Goal: Information Seeking & Learning: Check status

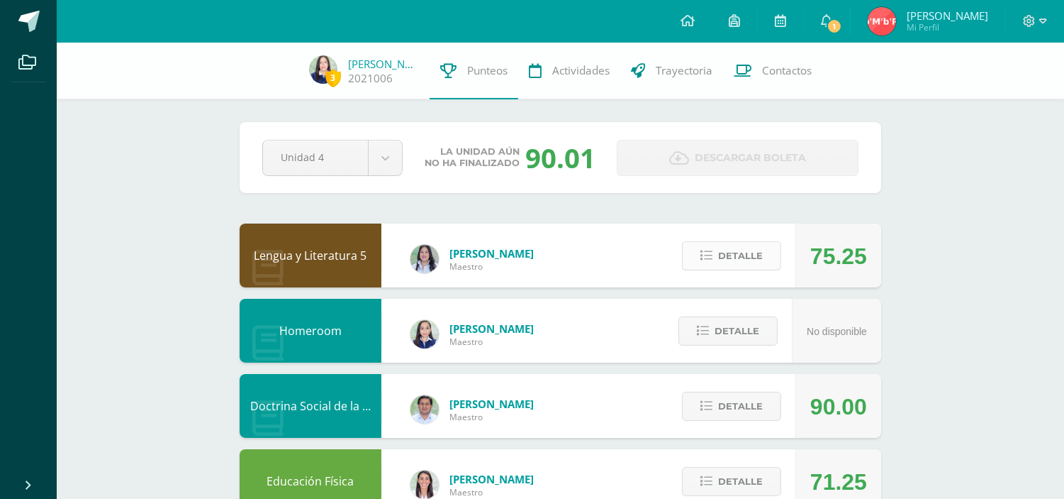
click at [753, 249] on span "Detalle" at bounding box center [740, 256] width 45 height 26
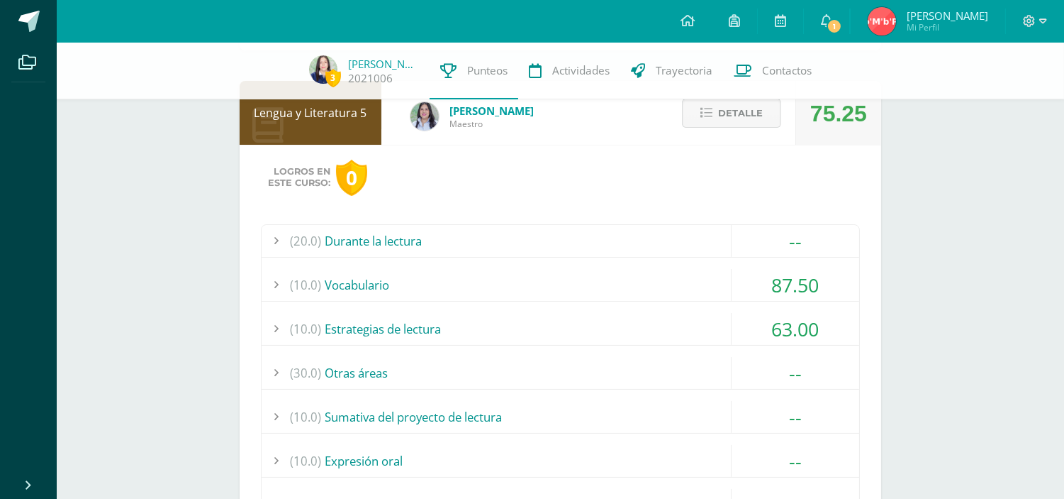
scroll to position [159, 0]
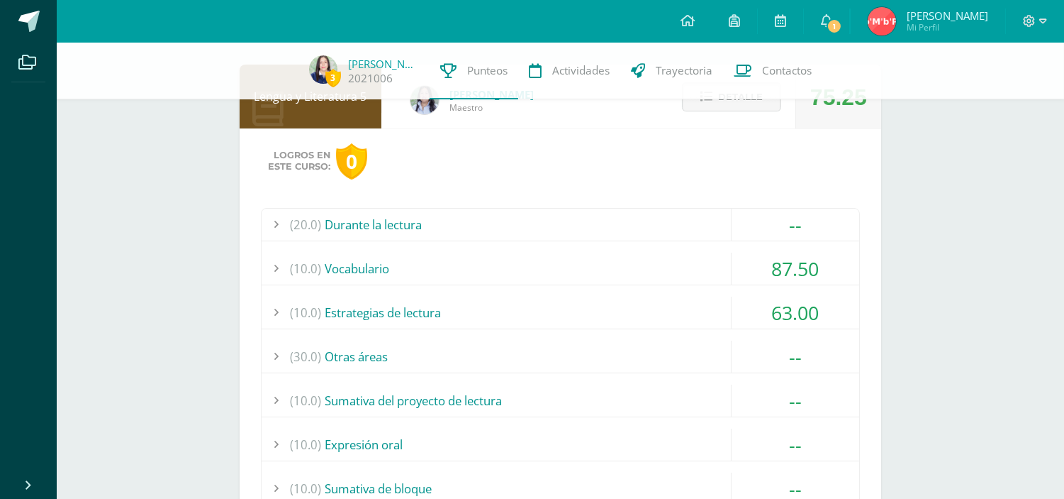
click at [652, 305] on div "(10.0) Estrategias de lectura" at bounding box center [561, 312] width 598 height 32
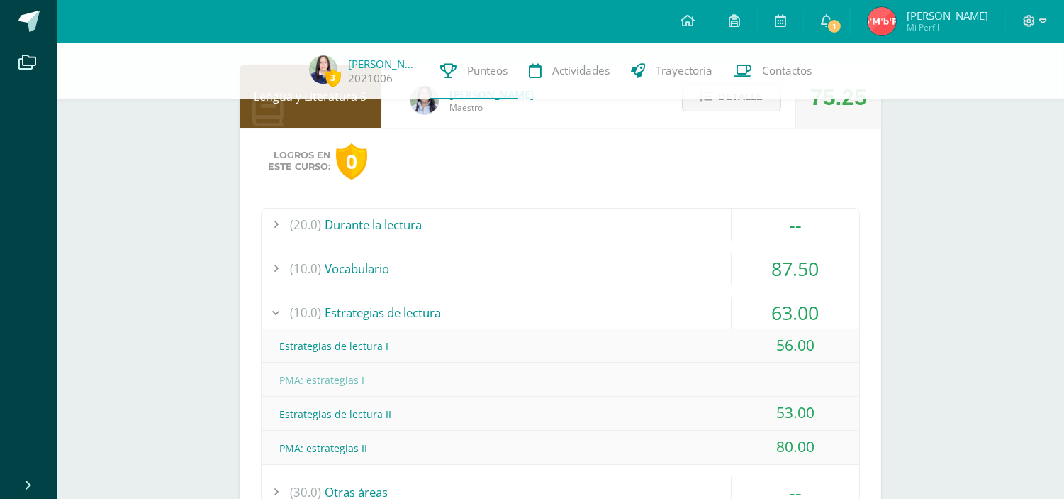
click at [652, 305] on div "(10.0) Estrategias de lectura" at bounding box center [561, 312] width 598 height 32
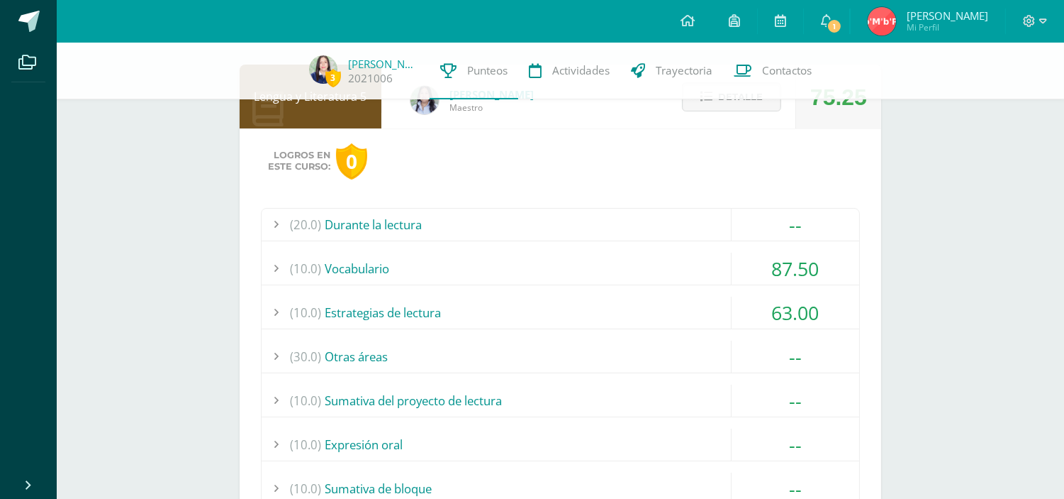
click at [657, 258] on div "(10.0) Vocabulario" at bounding box center [561, 268] width 598 height 32
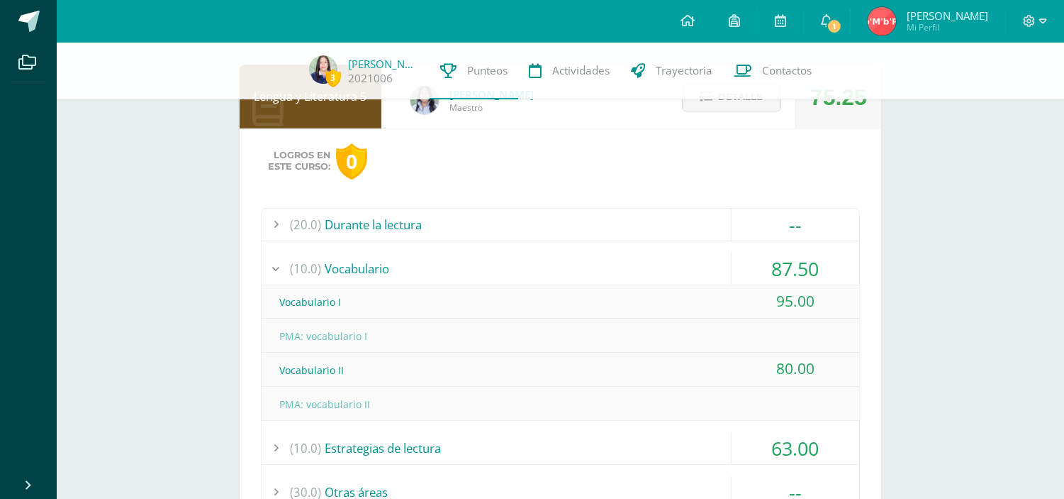
click at [657, 258] on div "(10.0) Vocabulario" at bounding box center [561, 268] width 598 height 32
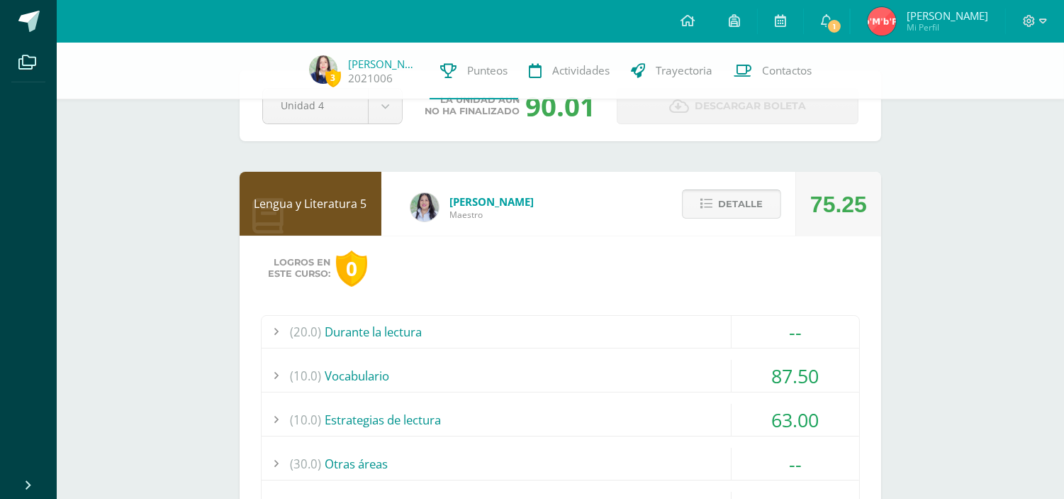
scroll to position [0, 0]
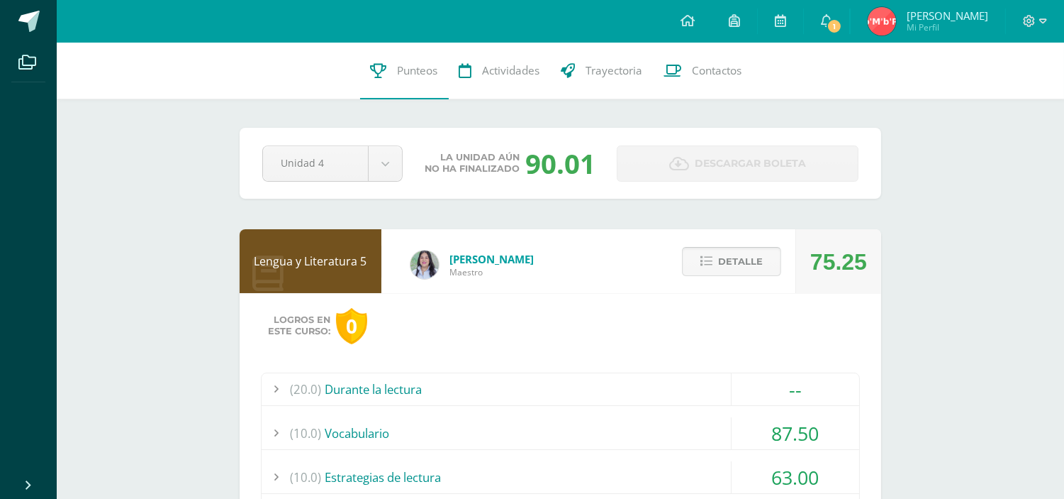
click at [738, 274] on button "Detalle" at bounding box center [731, 261] width 99 height 29
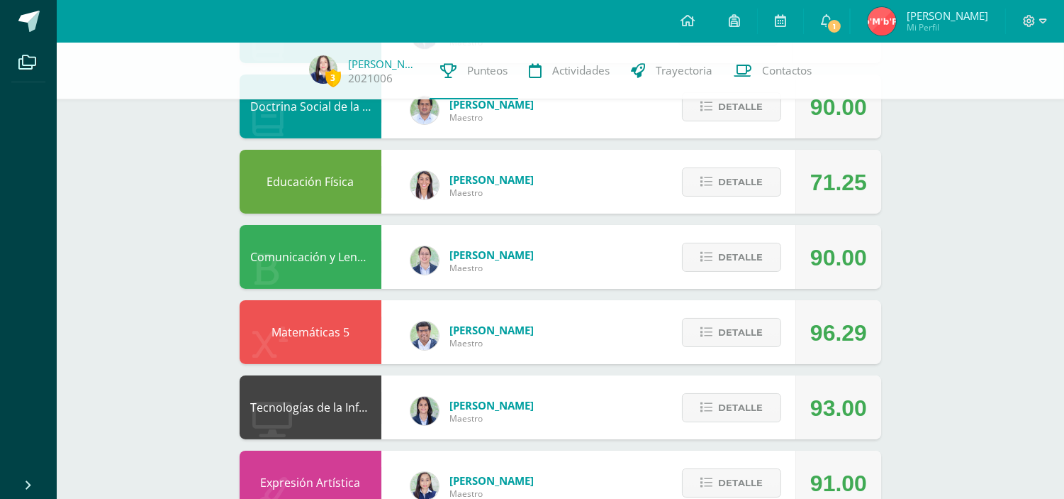
scroll to position [303, 0]
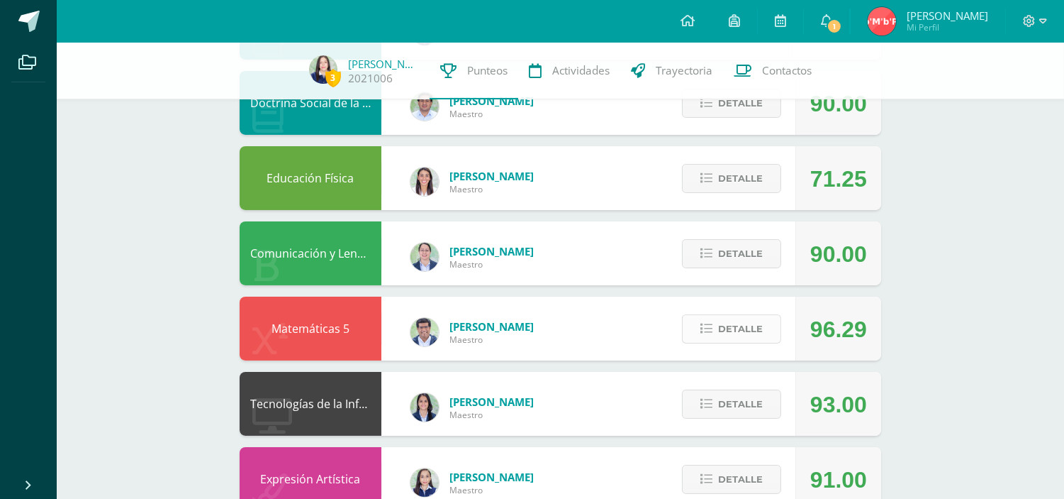
click at [750, 331] on span "Detalle" at bounding box center [740, 329] width 45 height 26
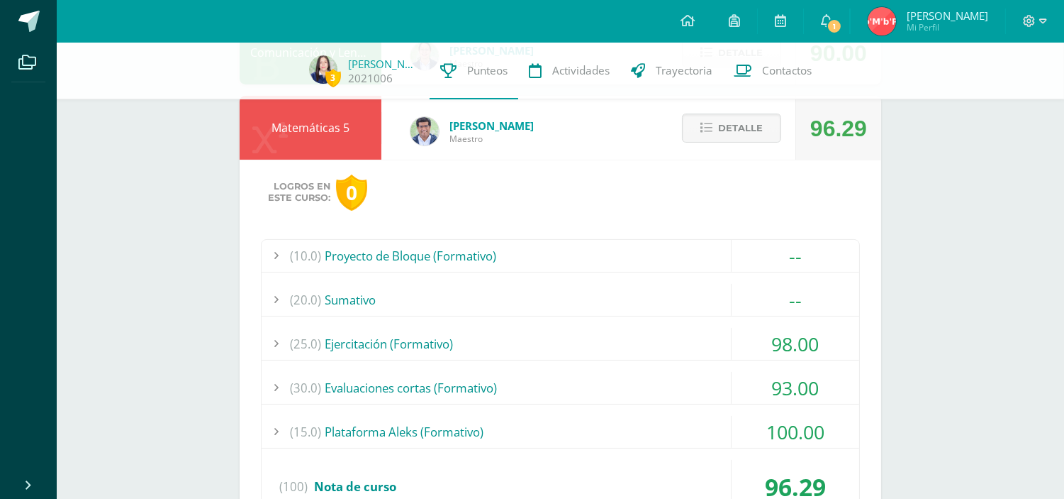
scroll to position [549, 0]
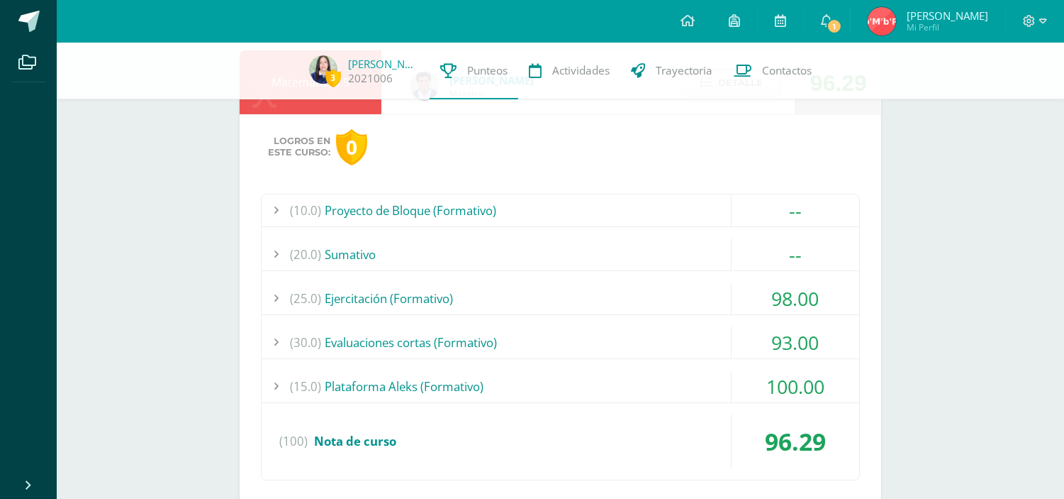
click at [614, 345] on div "(30.0) Evaluaciones cortas (Formativo)" at bounding box center [561, 342] width 598 height 32
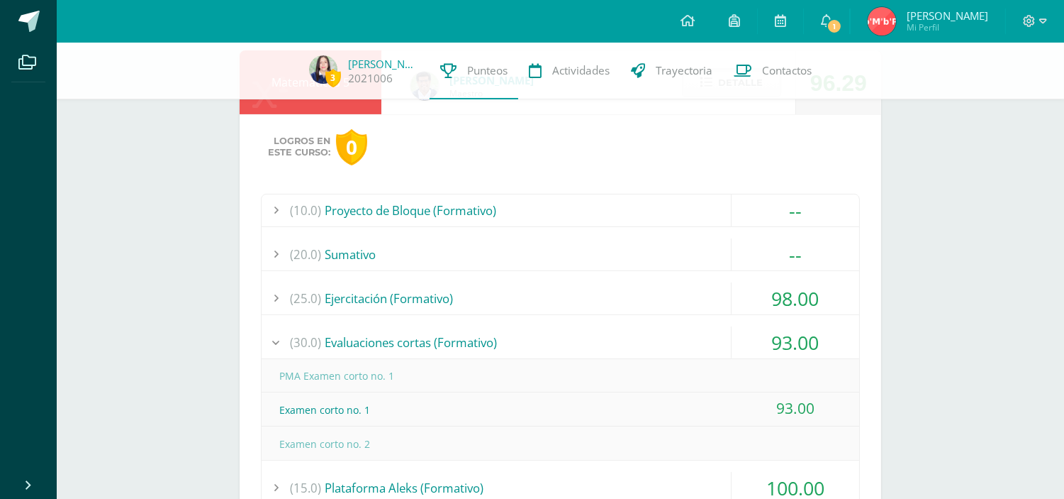
click at [614, 345] on div "(30.0) Evaluaciones cortas (Formativo)" at bounding box center [561, 342] width 598 height 32
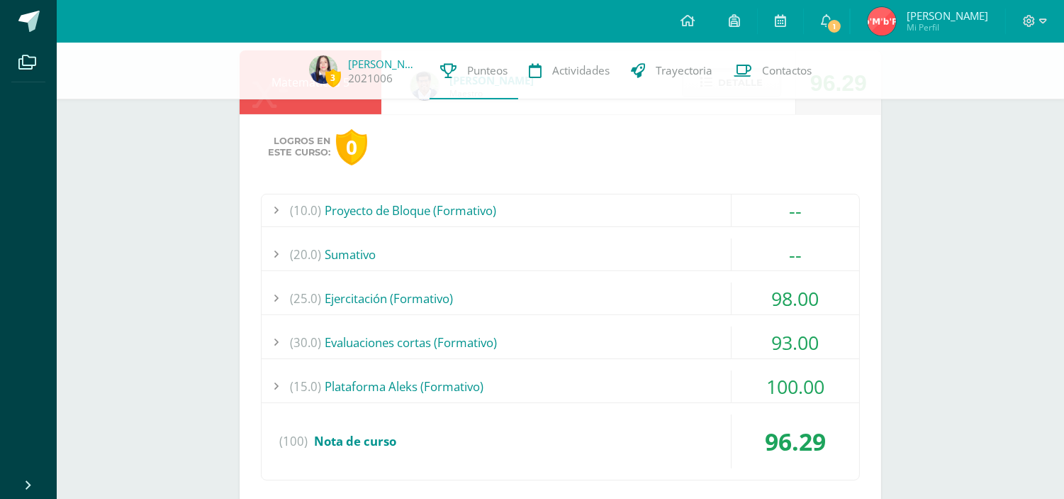
click at [538, 307] on div "(25.0) Ejercitación (Formativo)" at bounding box center [561, 298] width 598 height 32
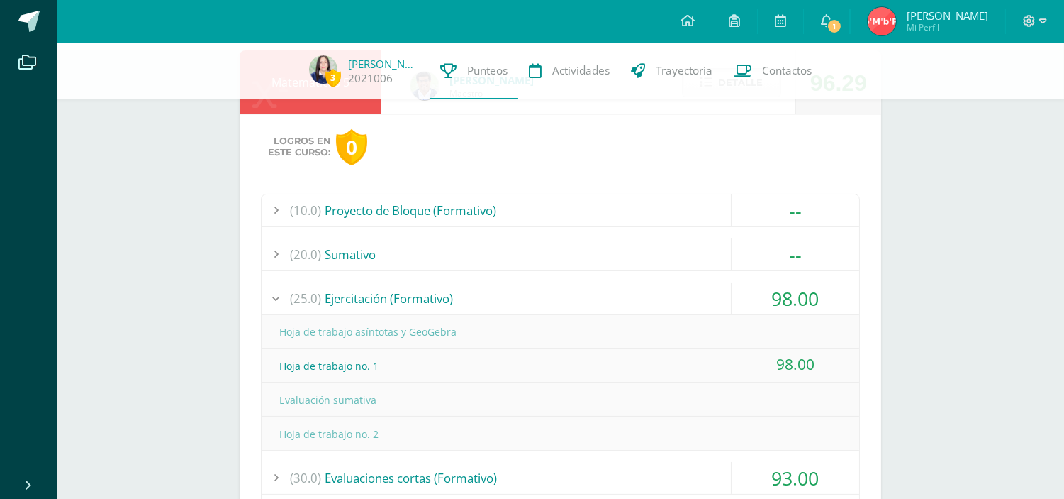
click at [515, 308] on div "(25.0) Ejercitación (Formativo)" at bounding box center [561, 298] width 598 height 32
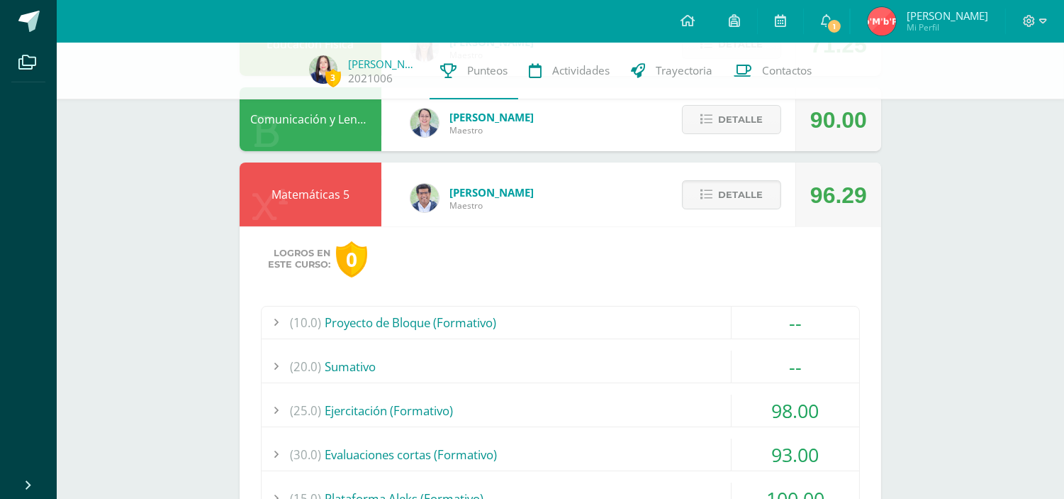
scroll to position [429, 0]
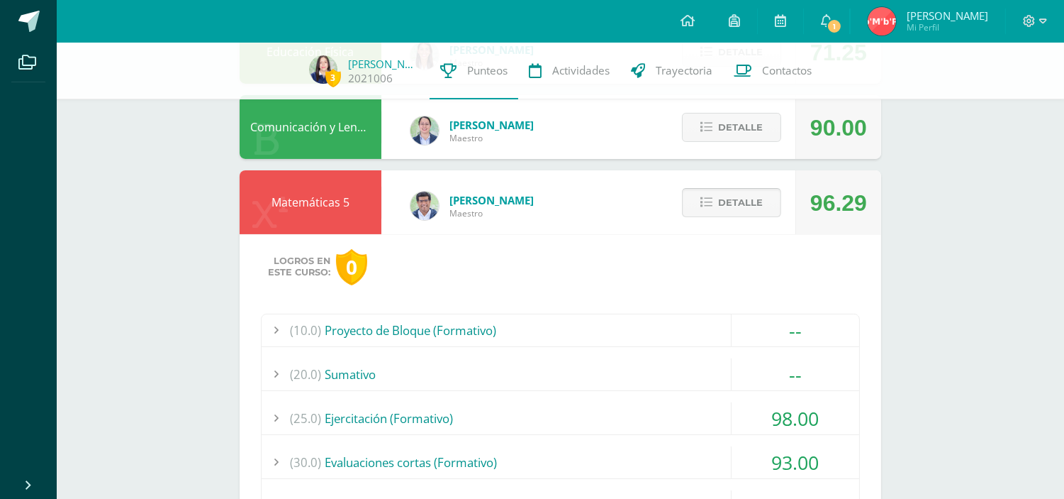
click at [740, 210] on span "Detalle" at bounding box center [740, 202] width 45 height 26
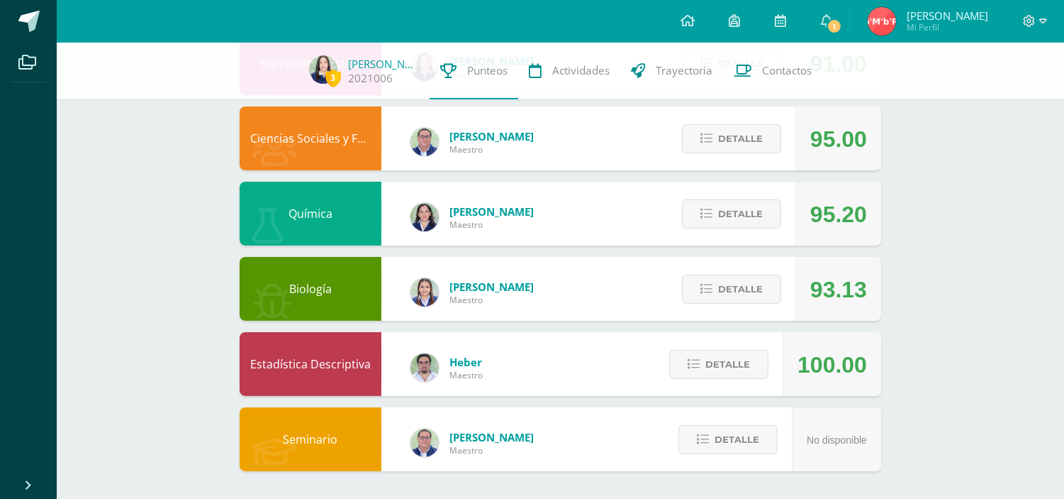
scroll to position [0, 0]
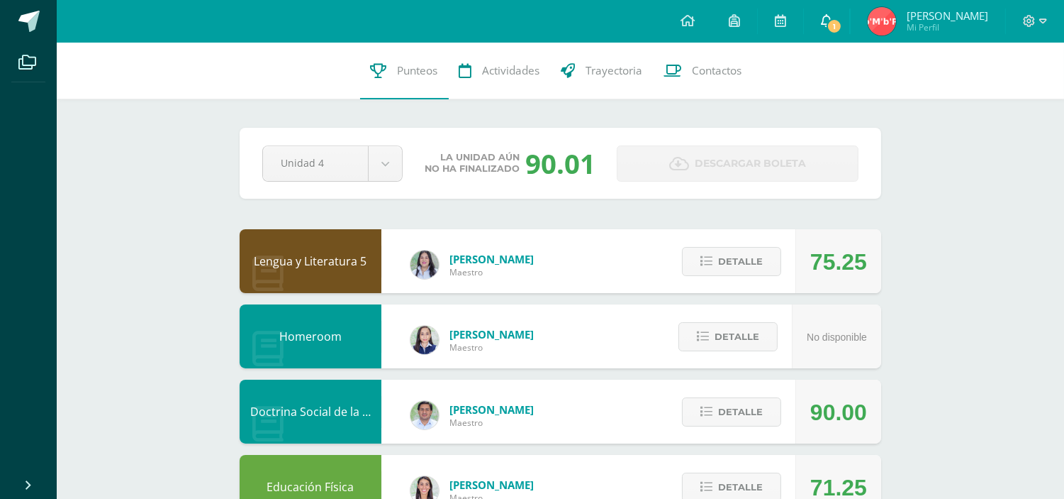
click at [842, 23] on span "1" at bounding box center [835, 26] width 16 height 16
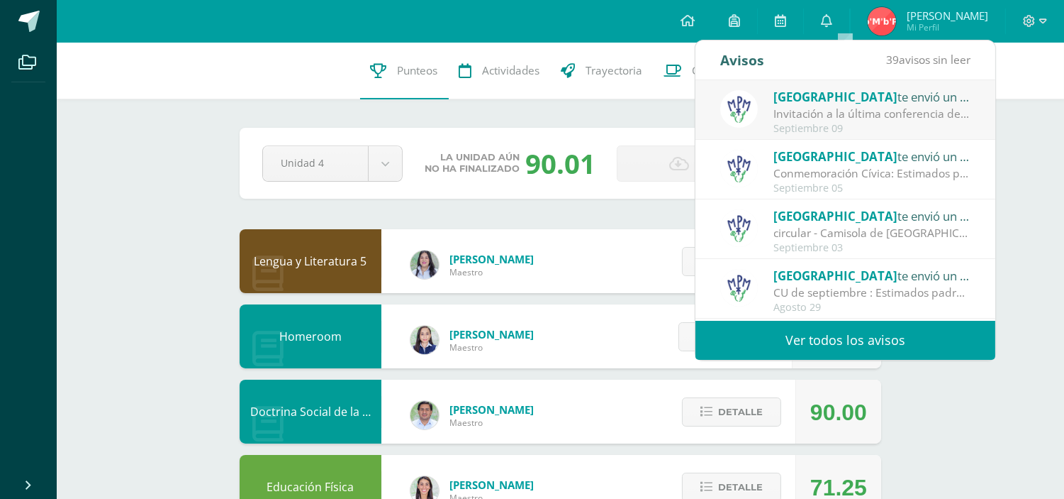
click at [860, 130] on div "Septiembre 09" at bounding box center [872, 129] width 197 height 12
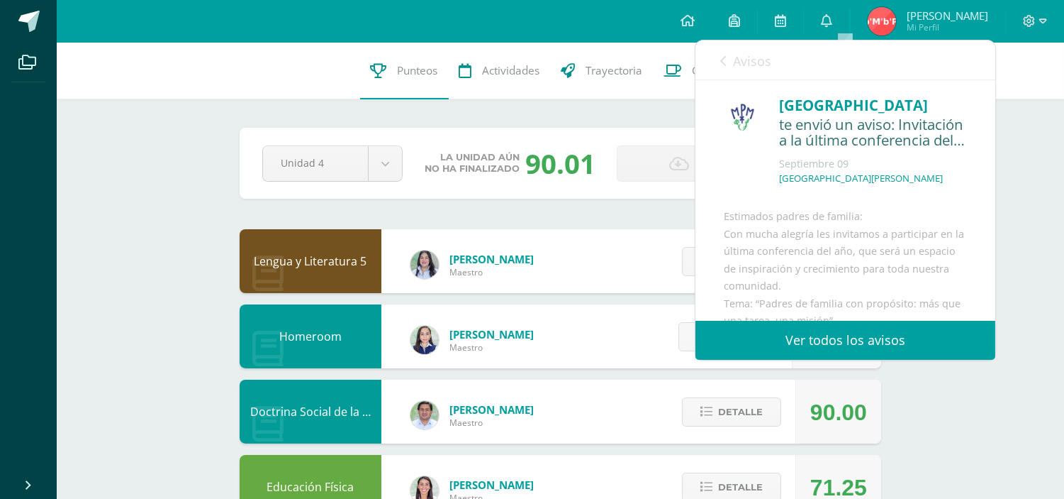
click at [738, 64] on span "Avisos" at bounding box center [752, 60] width 38 height 17
